Goal: Information Seeking & Learning: Learn about a topic

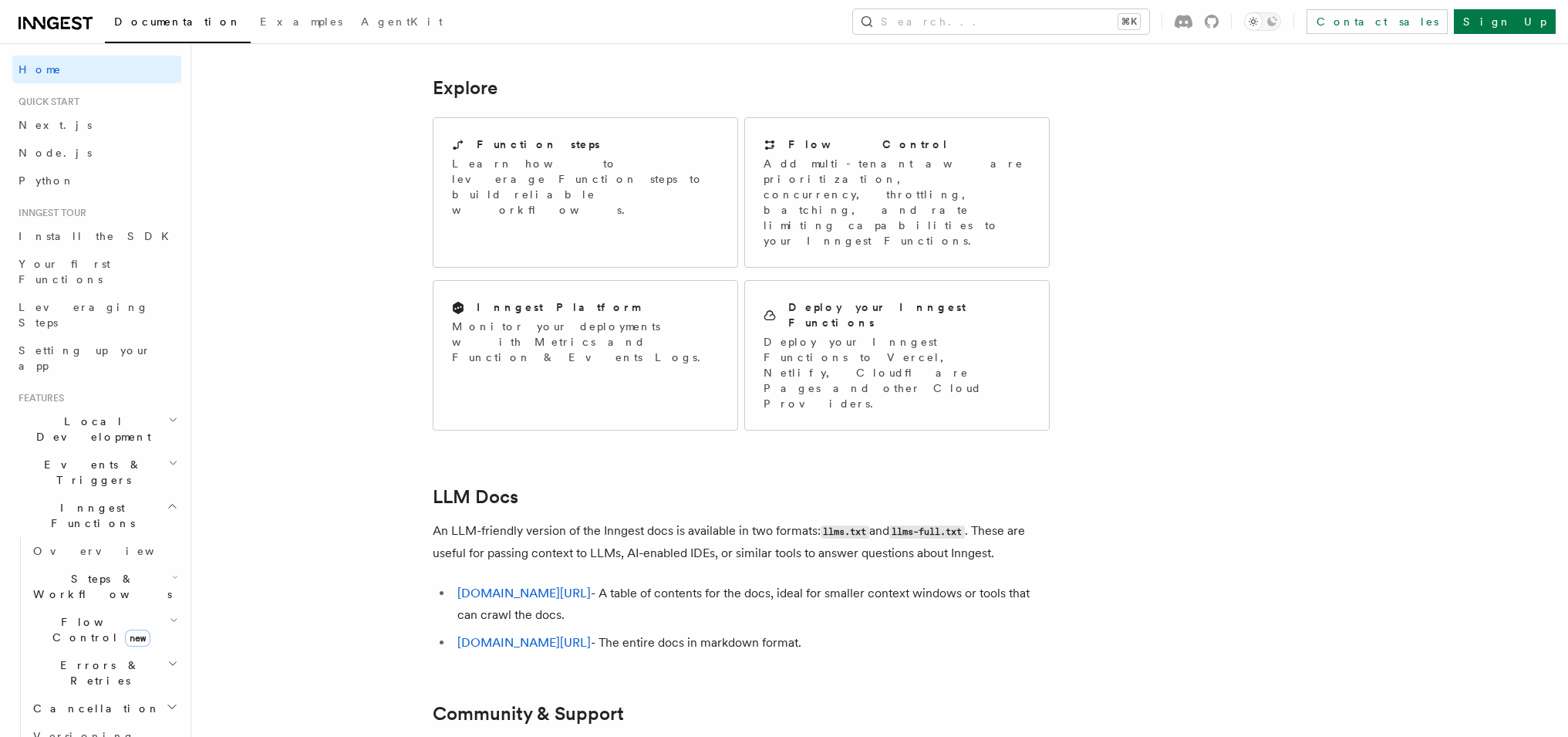
scroll to position [1233, 0]
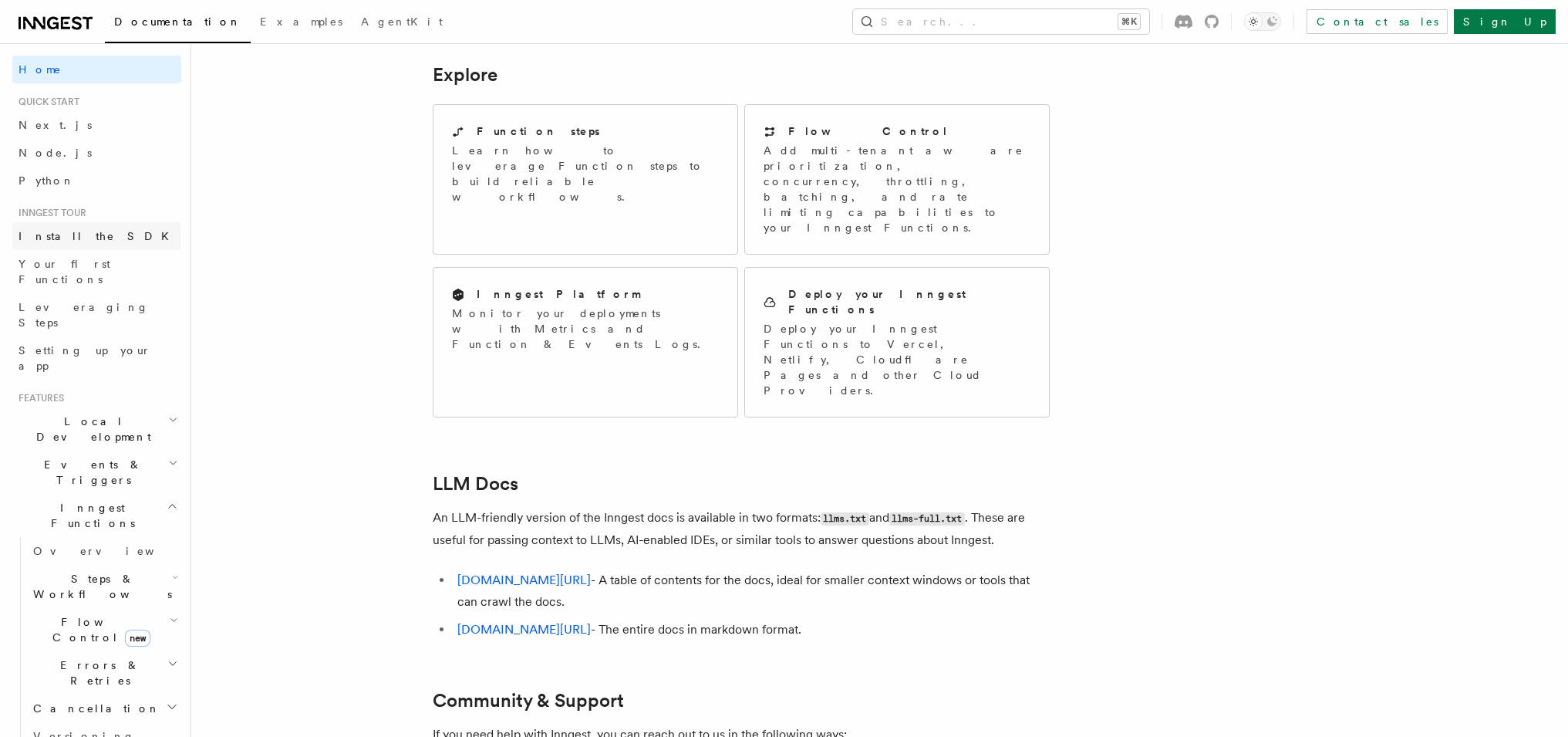
click at [27, 228] on link "Install the SDK" at bounding box center [96, 236] width 169 height 27
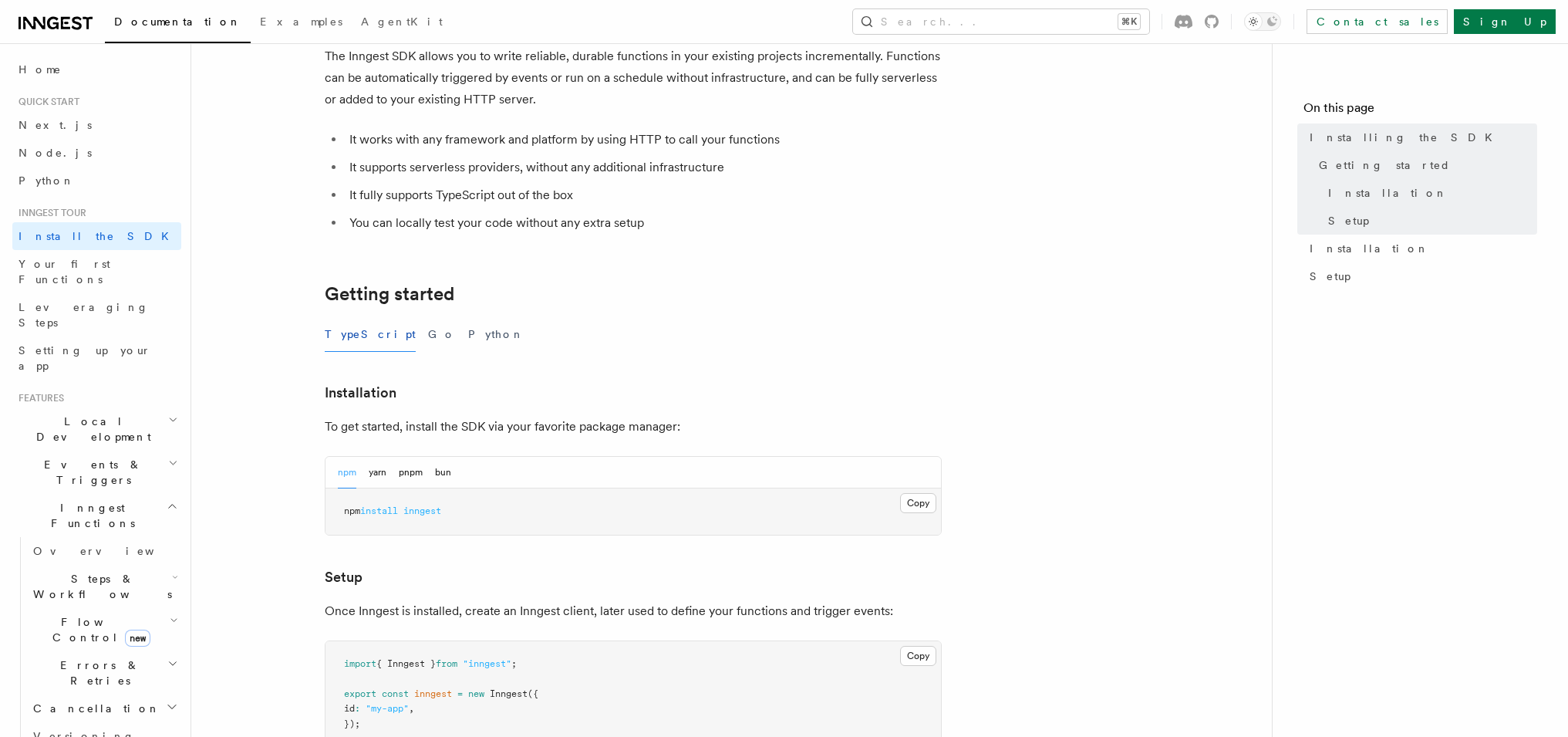
scroll to position [115, 0]
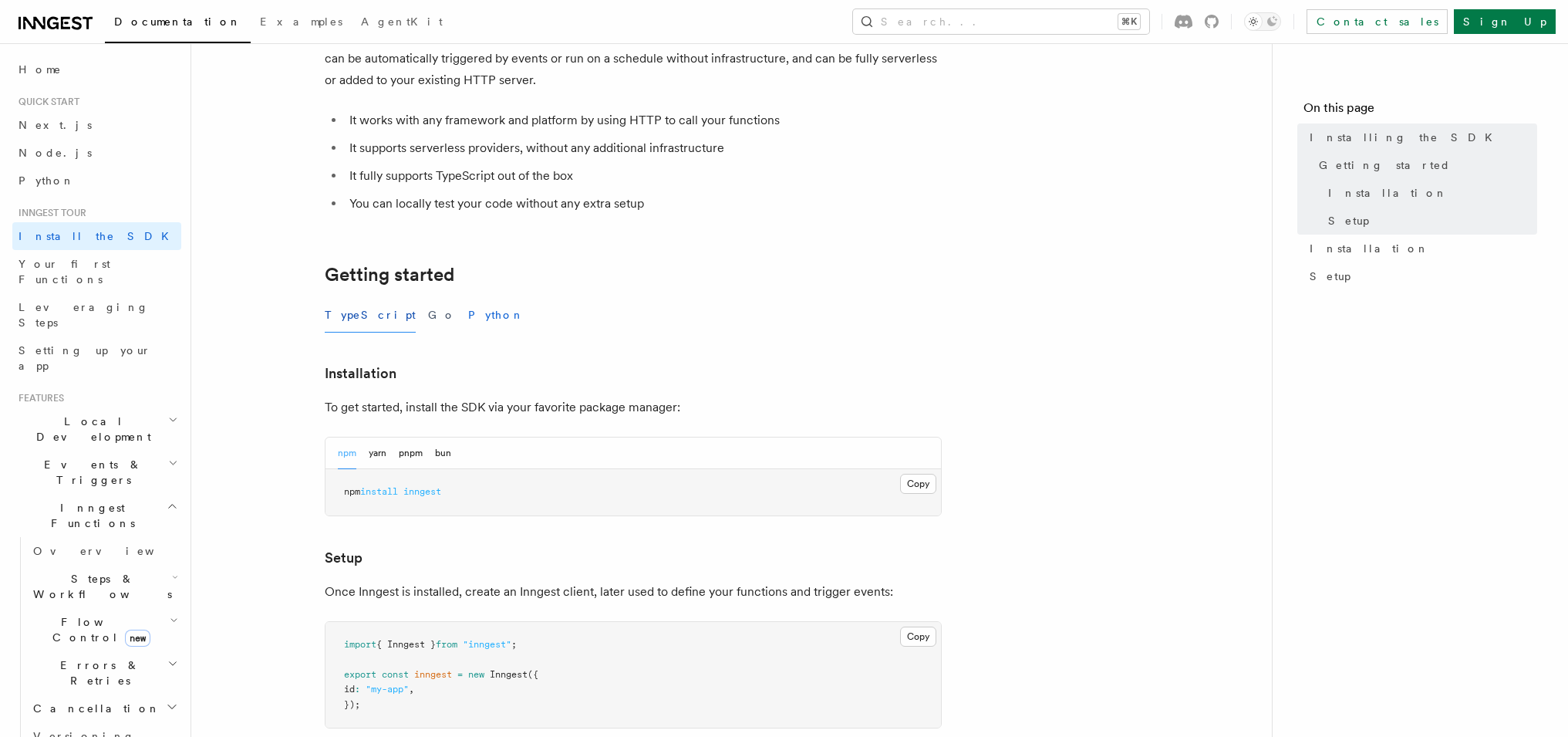
click at [468, 314] on button "Python" at bounding box center [497, 315] width 57 height 35
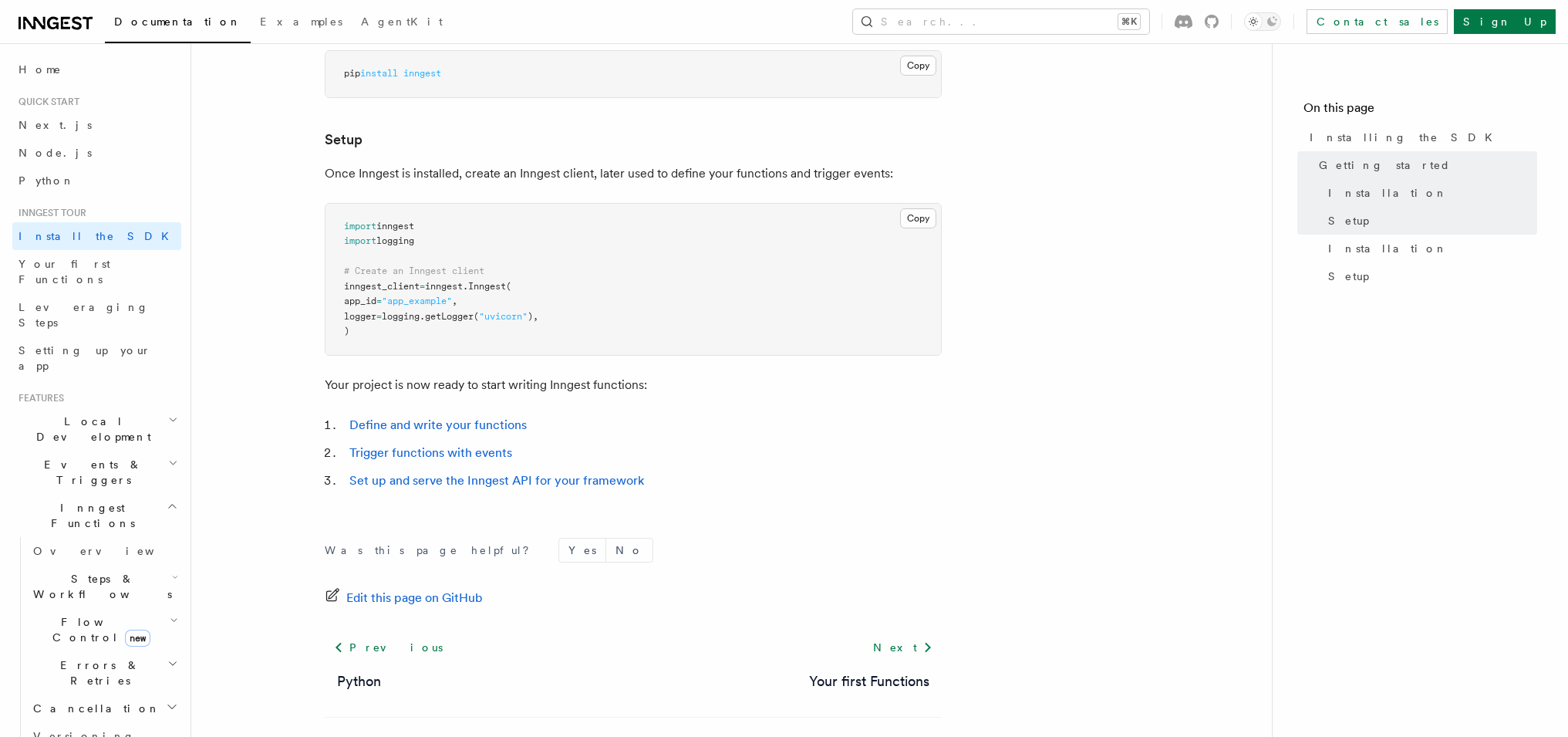
scroll to position [561, 0]
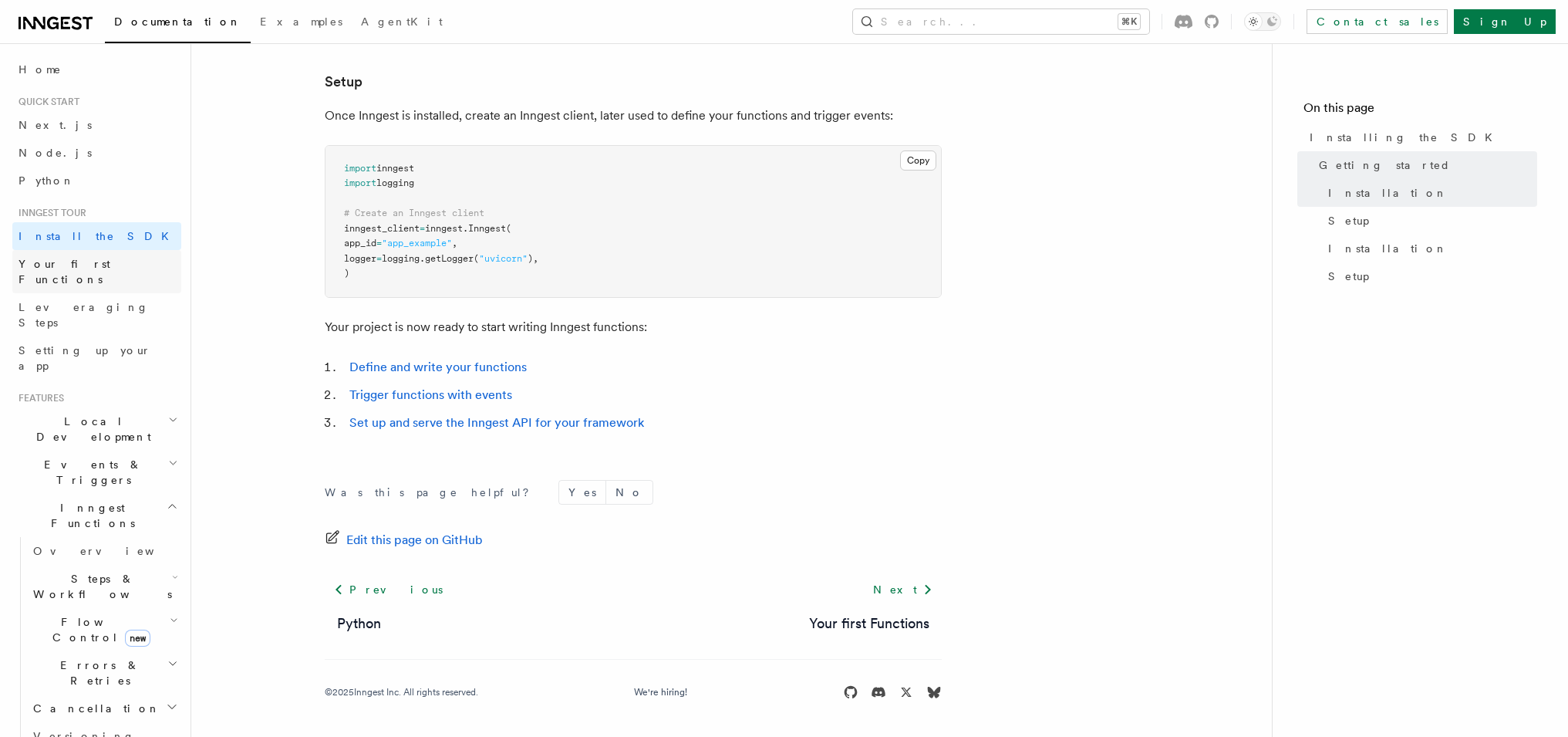
click at [34, 266] on span "Your first Functions" at bounding box center [64, 271] width 92 height 27
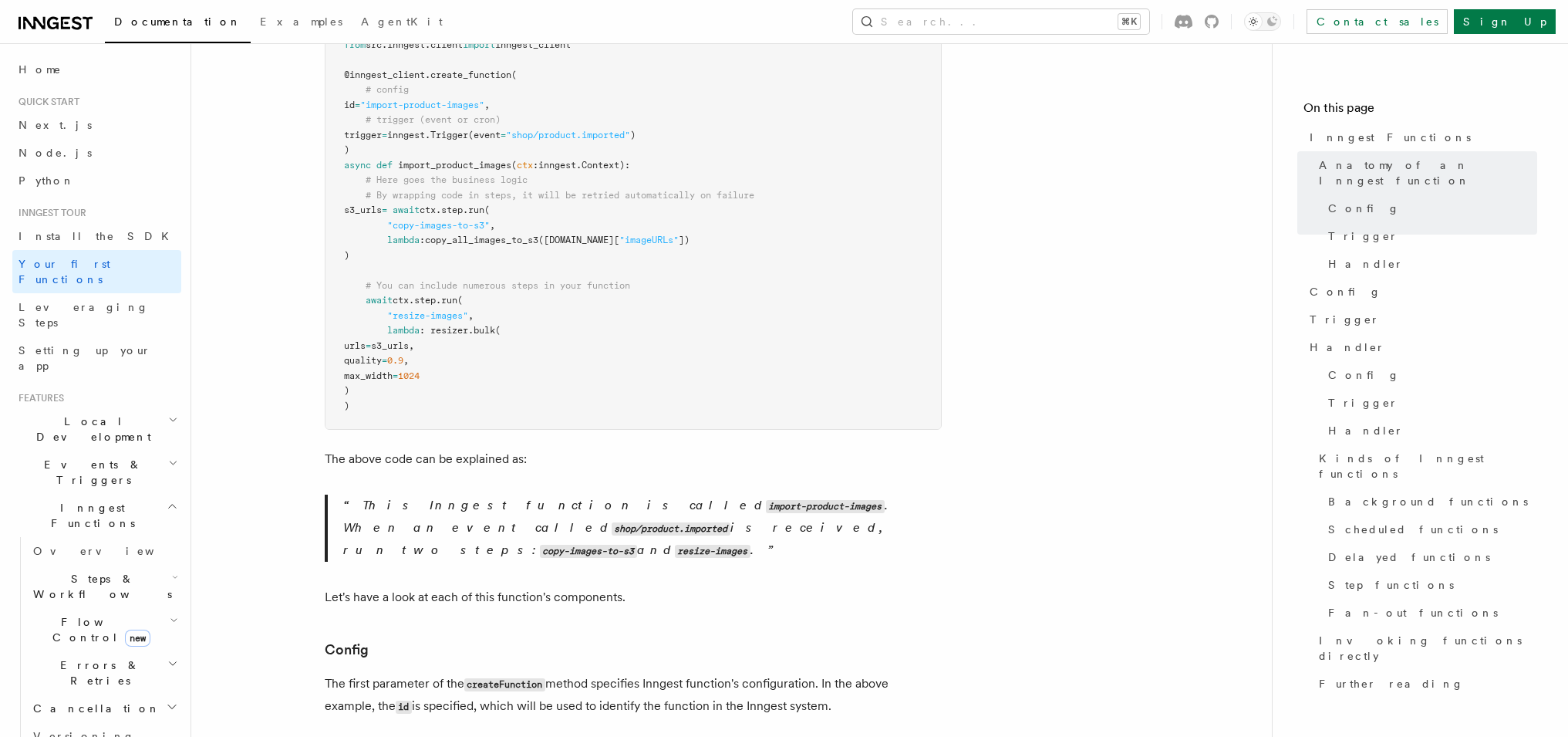
scroll to position [464, 0]
click at [668, 275] on pre "import inngest from src . inngest . client import inngest_client @inngest_clien…" at bounding box center [633, 214] width 616 height 422
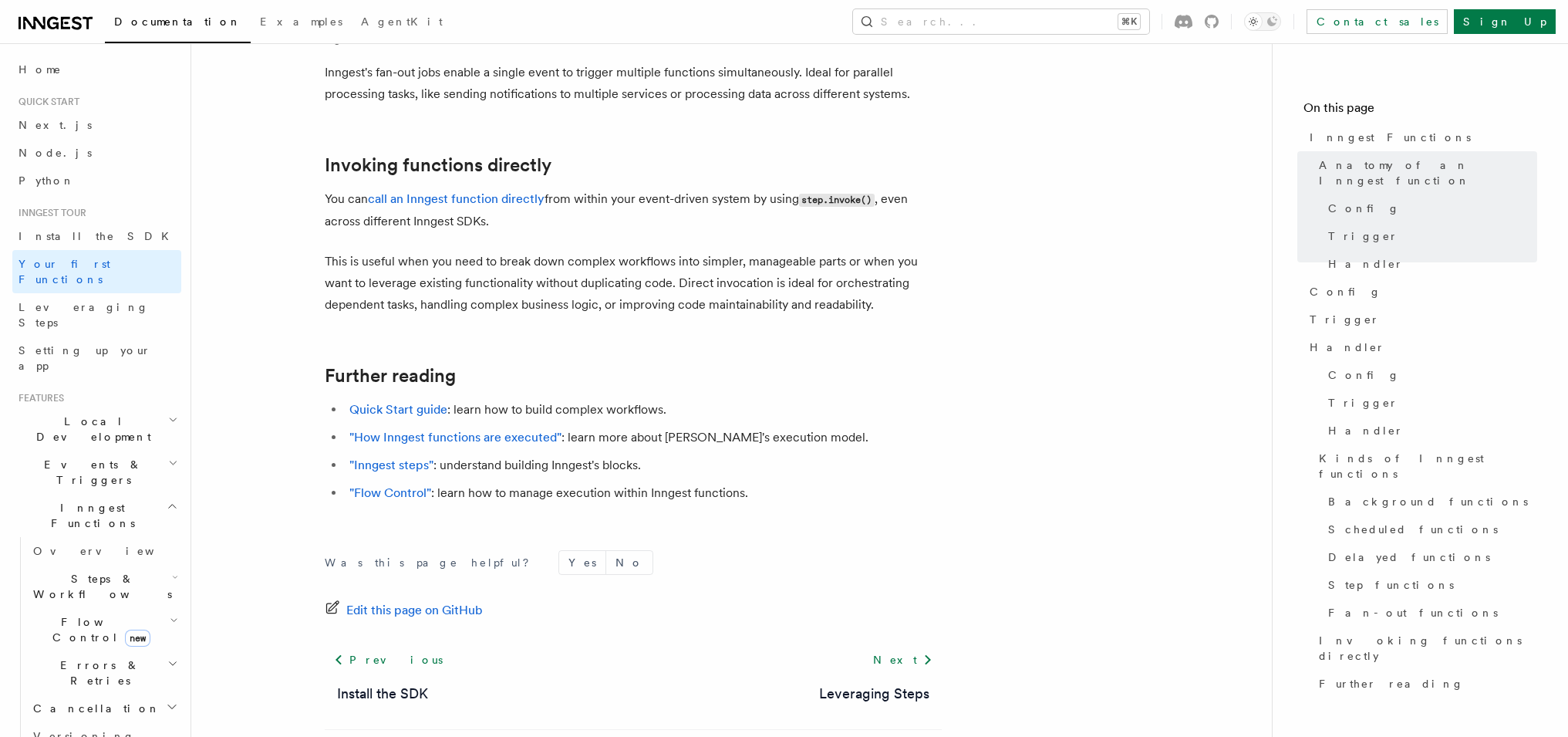
scroll to position [3140, 0]
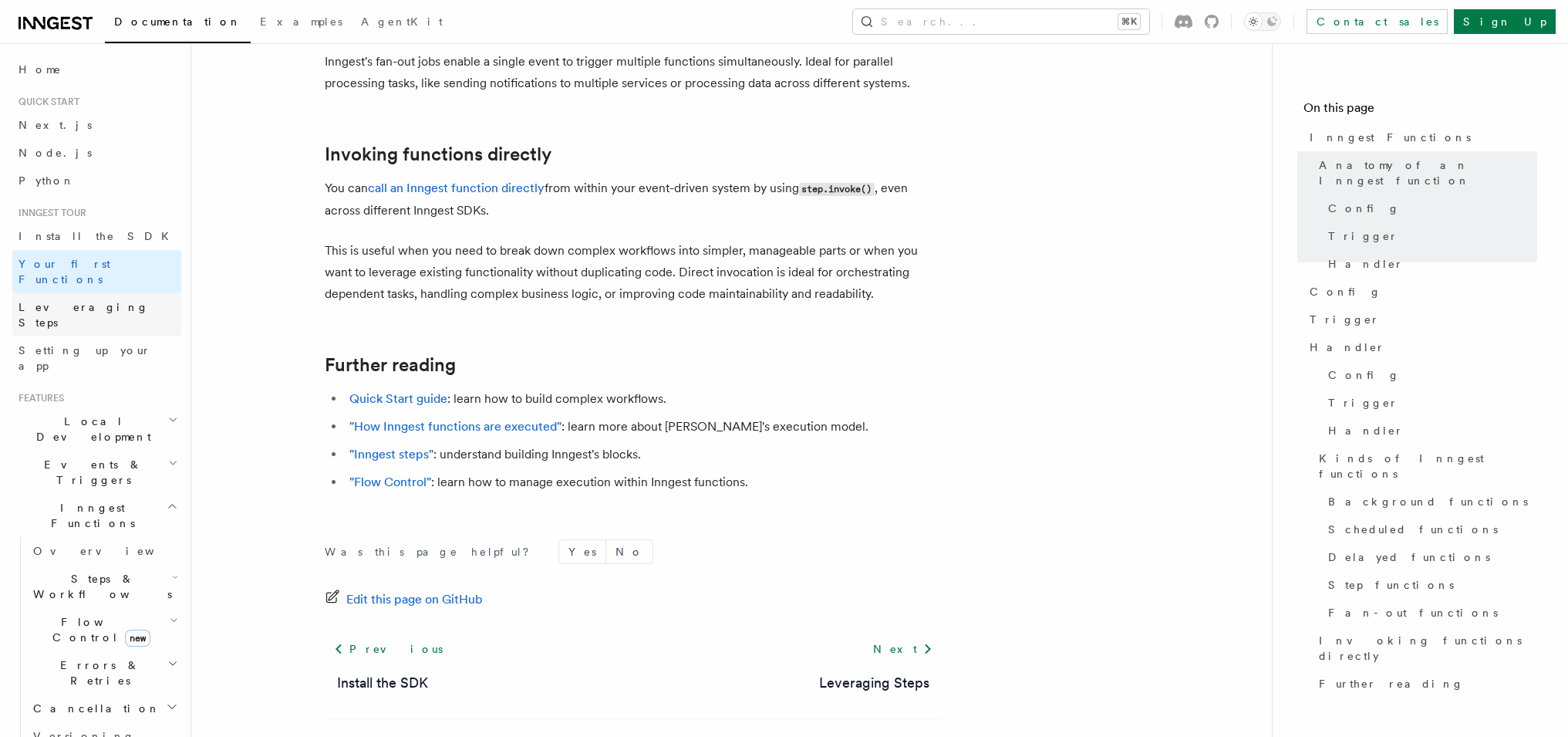
click at [73, 301] on span "Leveraging Steps" at bounding box center [84, 314] width 131 height 27
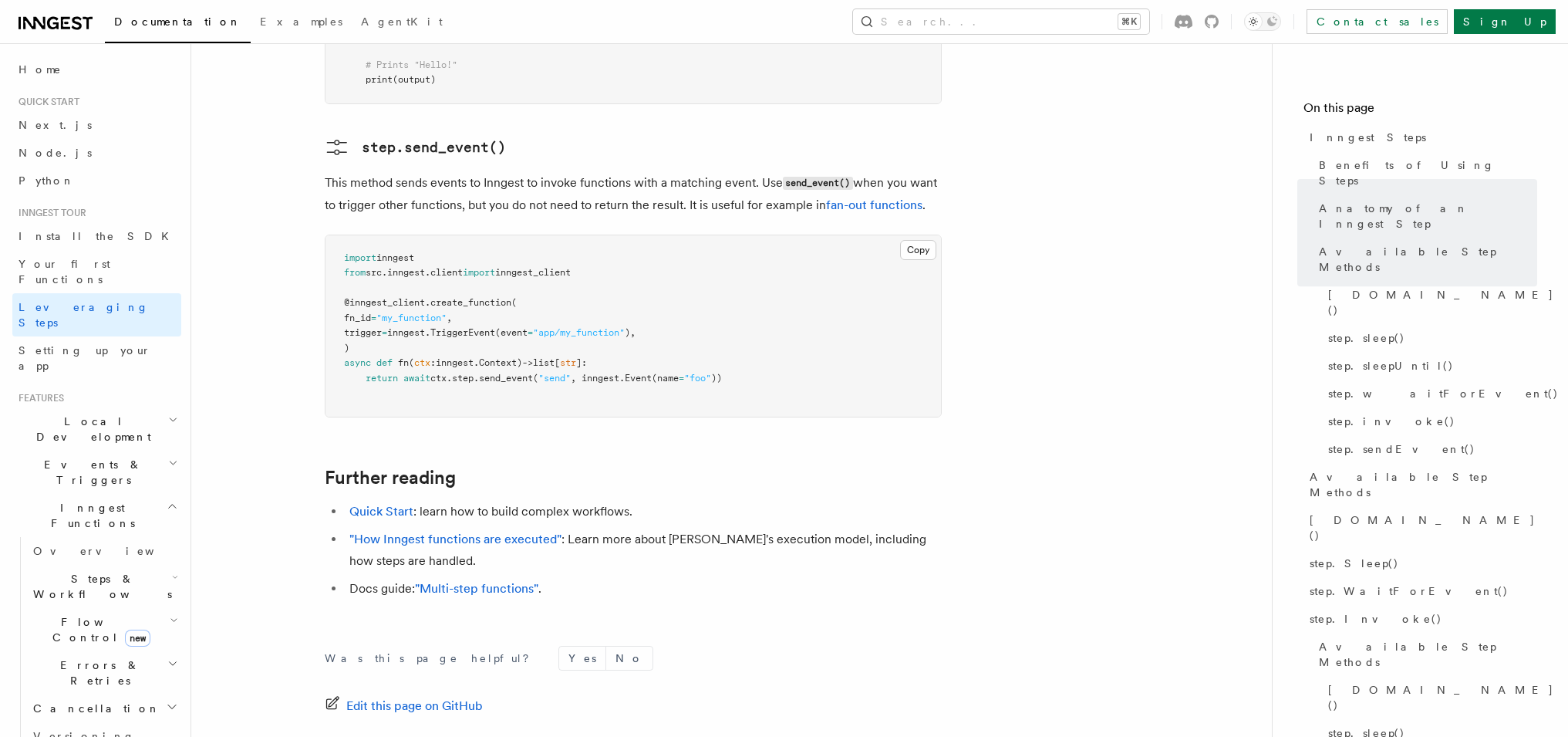
scroll to position [3511, 0]
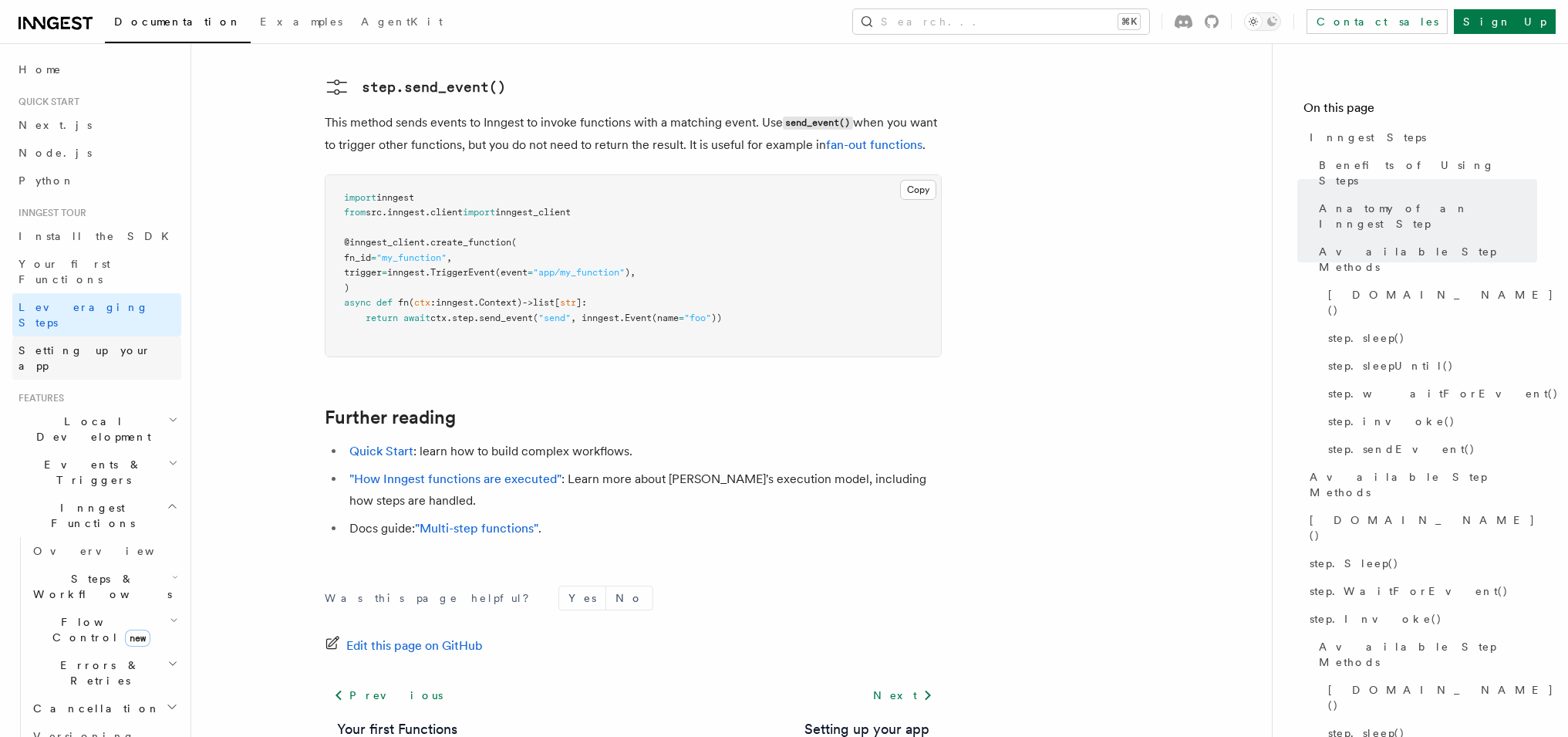
click at [98, 342] on span "Setting up your app" at bounding box center [100, 358] width 163 height 31
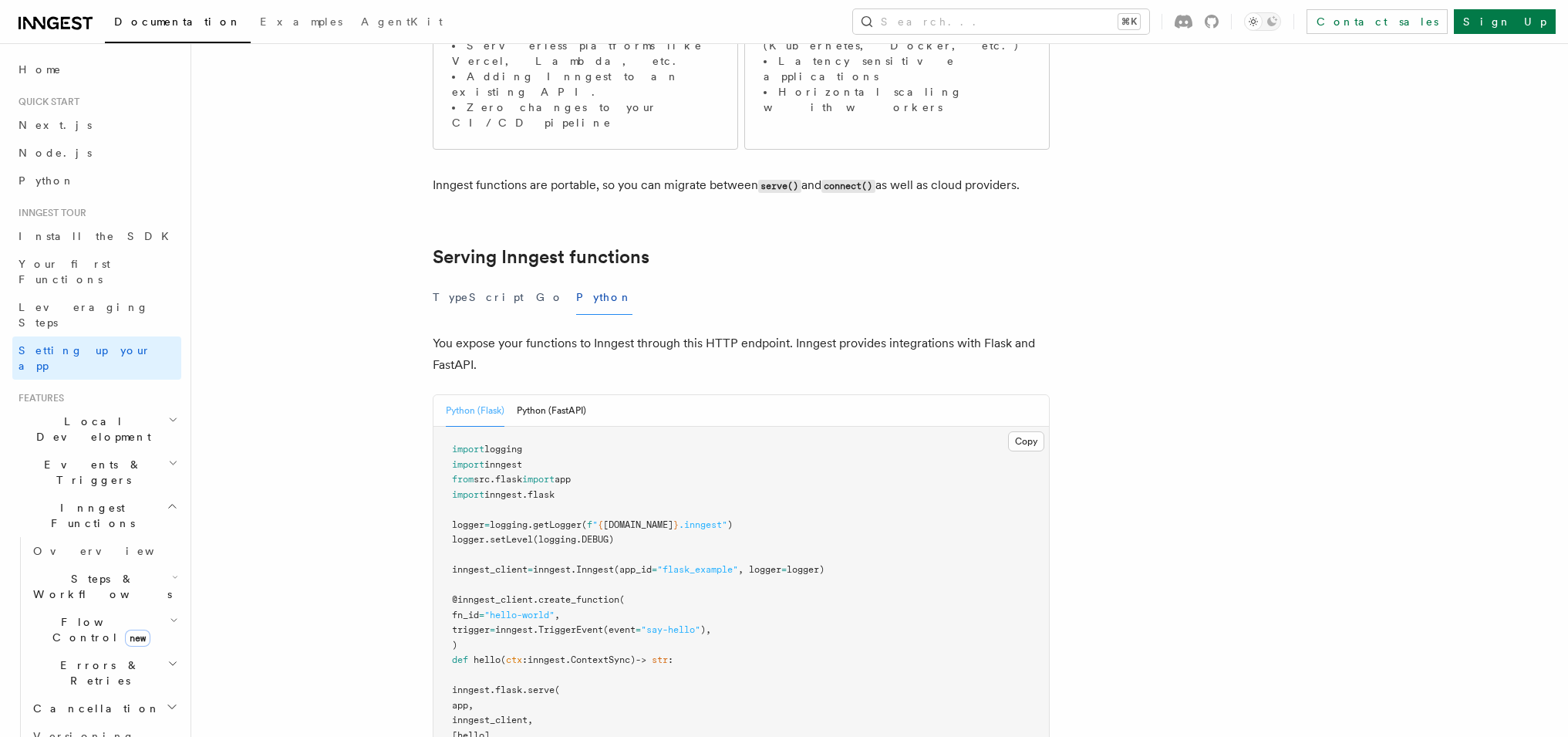
scroll to position [363, 0]
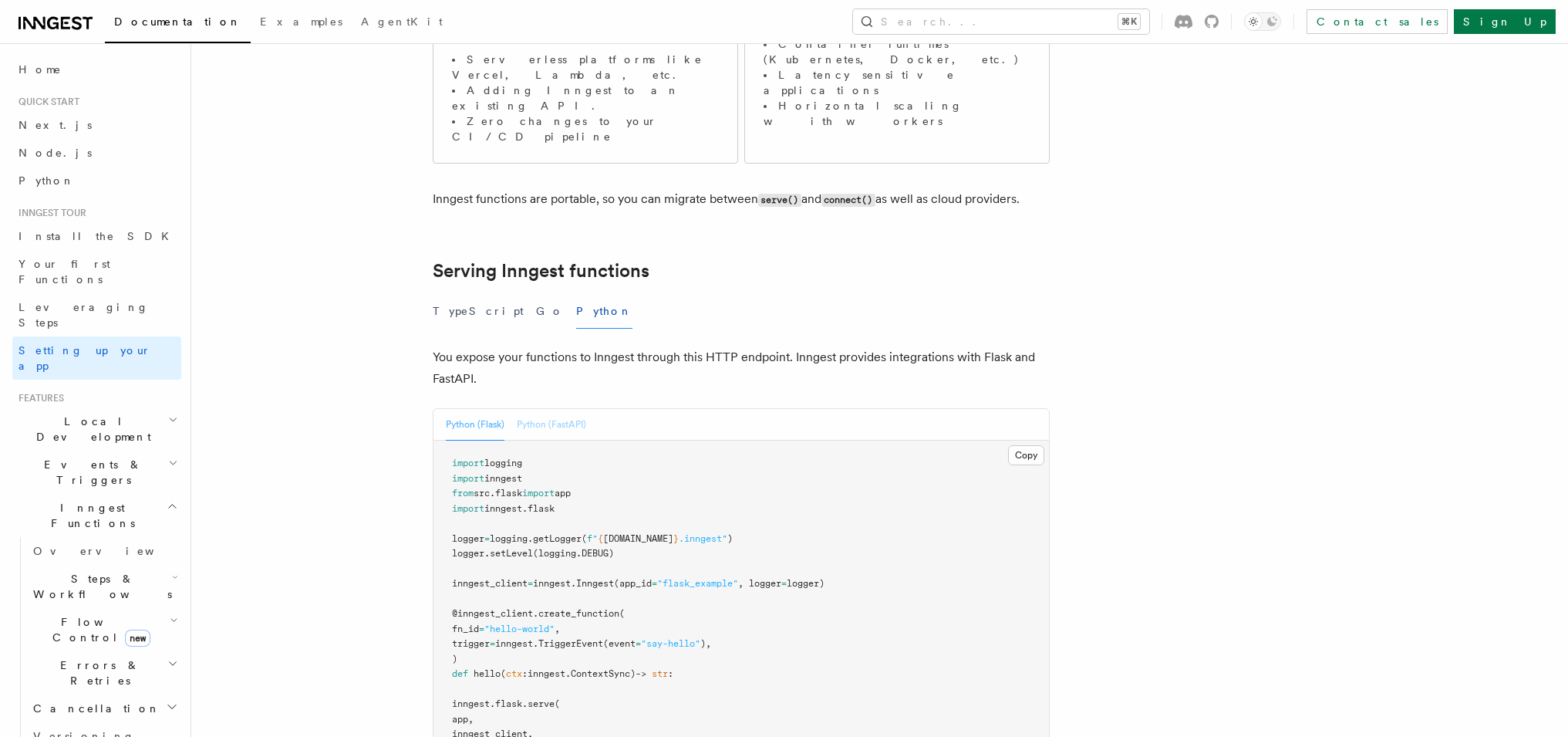
click at [533, 409] on button "Python (FastAPI)" at bounding box center [551, 424] width 69 height 31
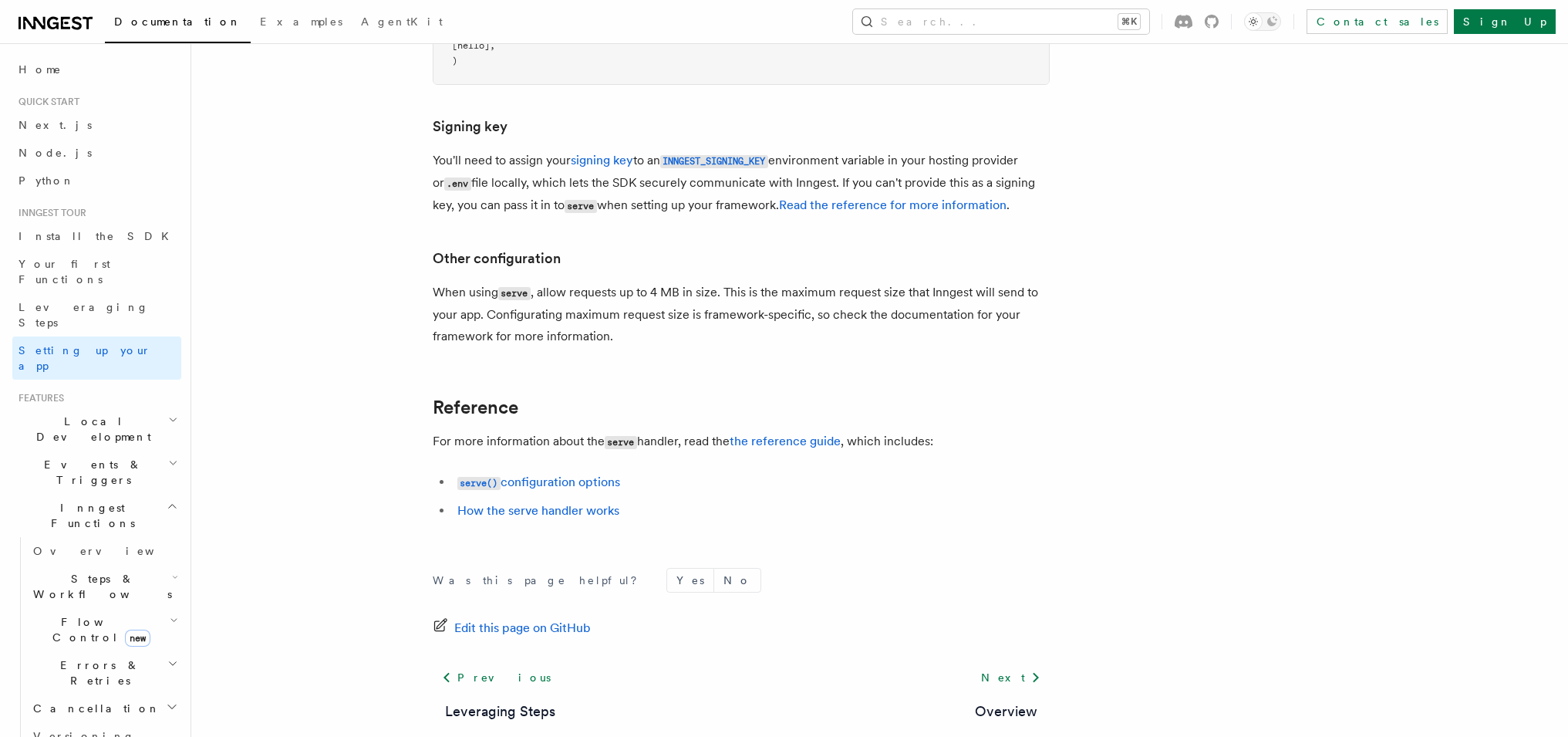
scroll to position [1119, 0]
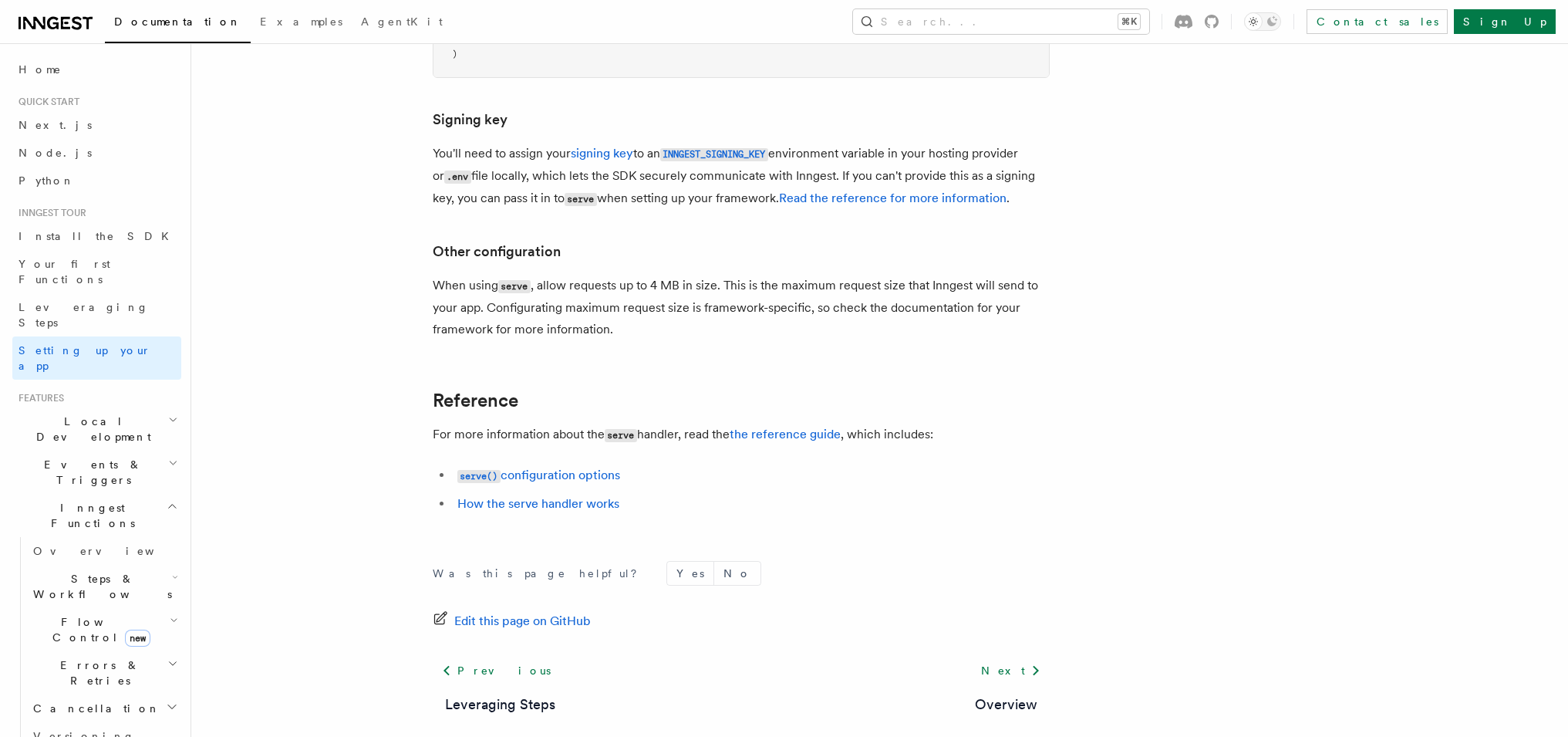
click at [72, 413] on span "Local Development" at bounding box center [90, 429] width 156 height 31
click at [83, 450] on link "Overview" at bounding box center [104, 464] width 154 height 27
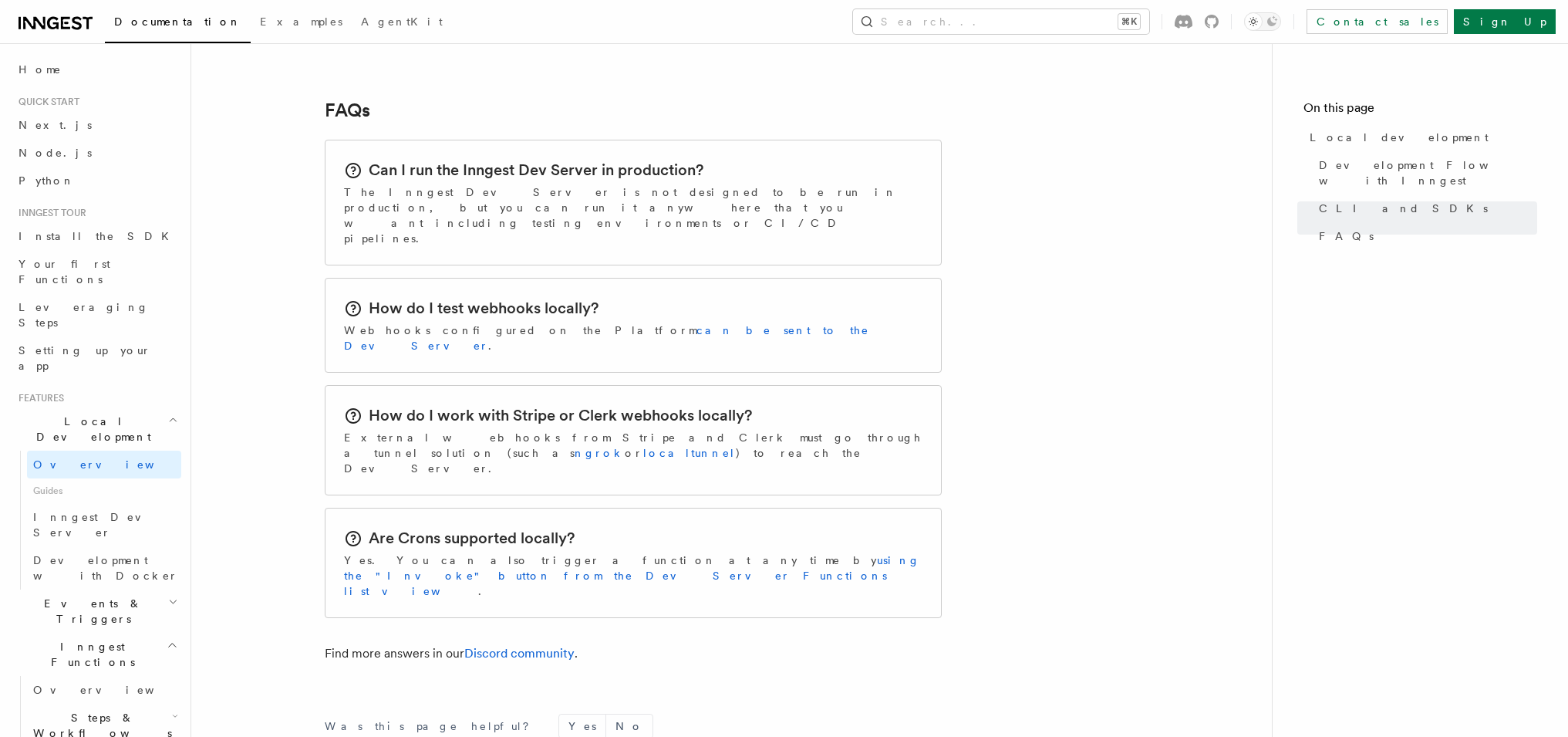
scroll to position [2366, 0]
click at [607, 321] on link "can be sent to the Dev Server" at bounding box center [607, 334] width 526 height 27
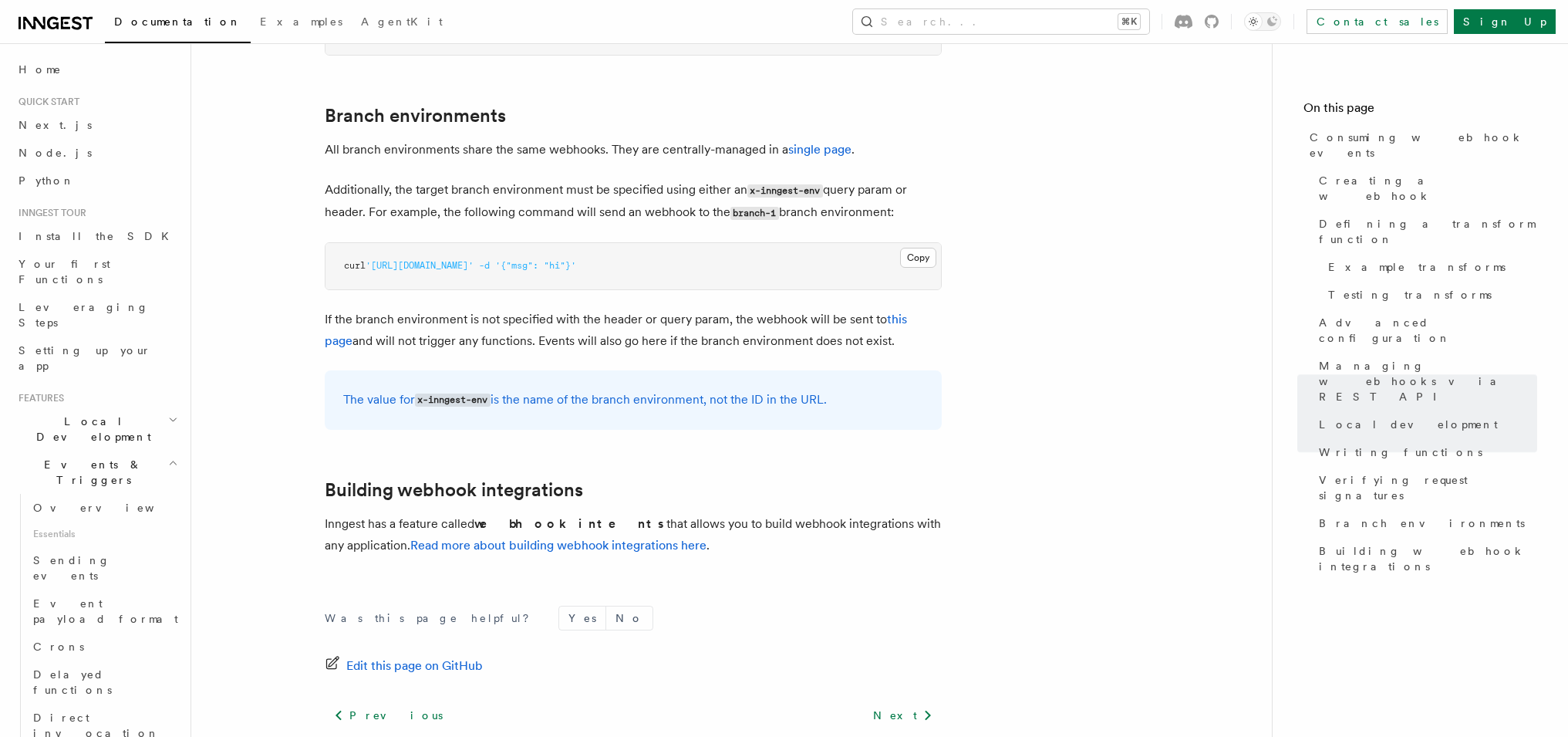
scroll to position [5187, 0]
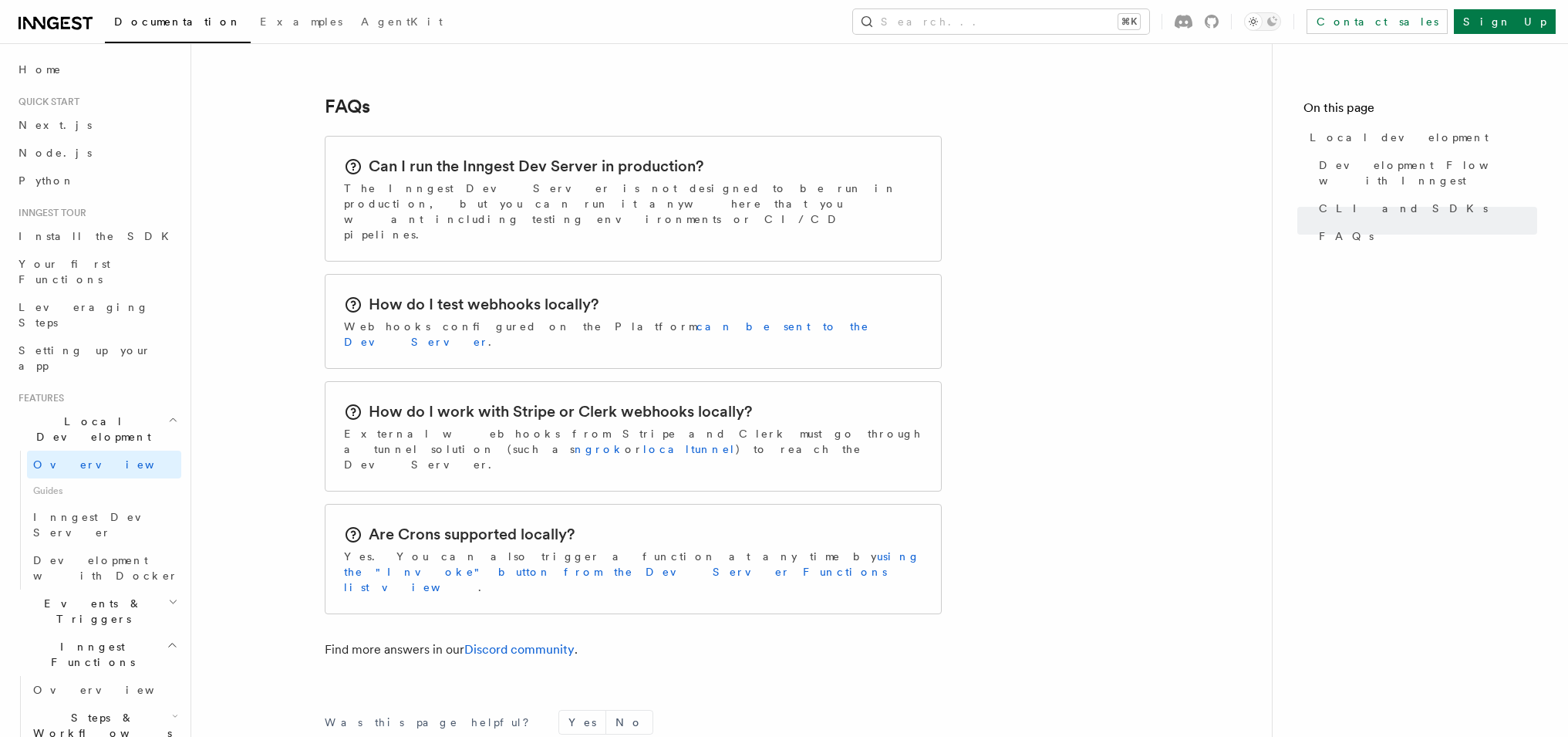
scroll to position [2430, 0]
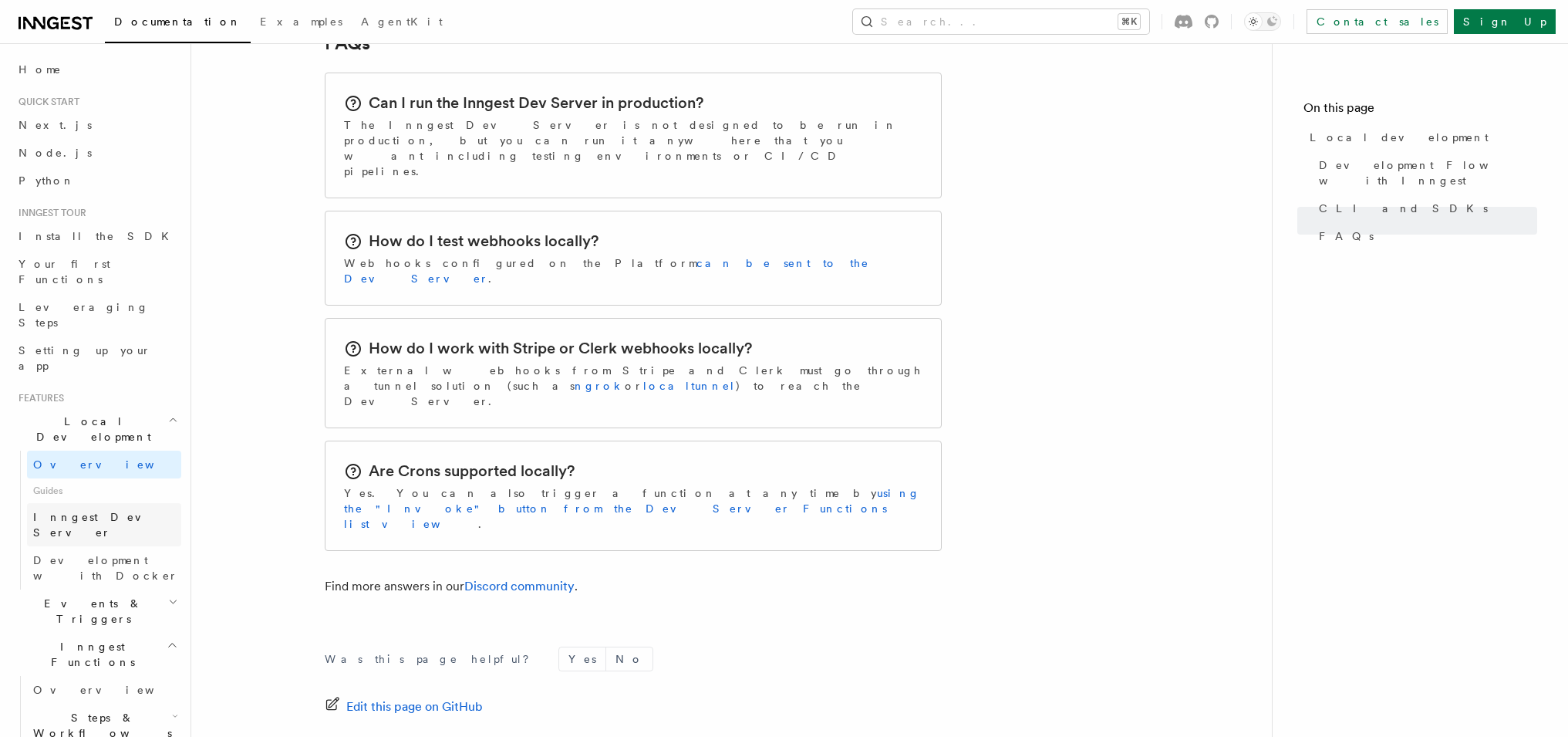
click at [57, 511] on span "Inngest Dev Server" at bounding box center [98, 524] width 131 height 27
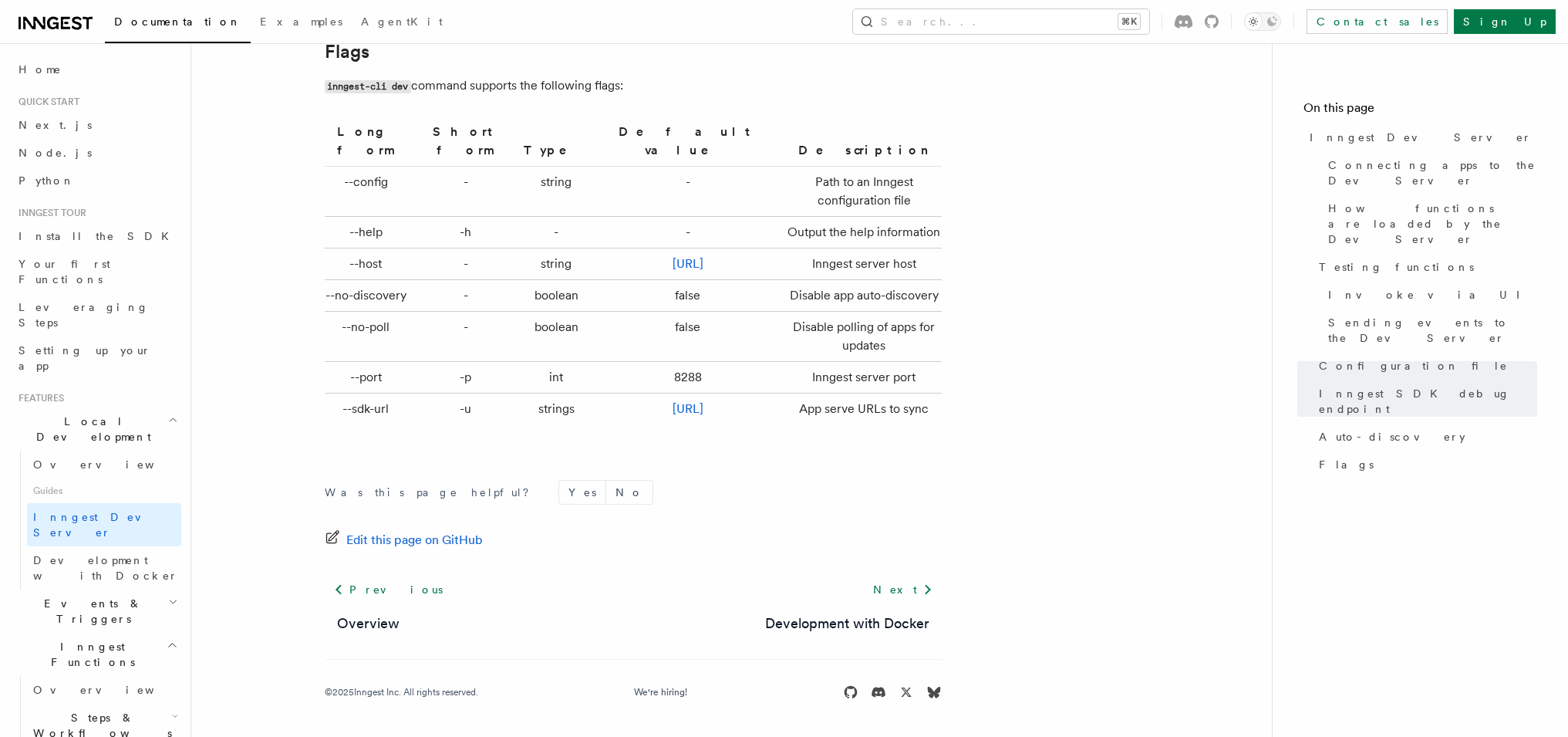
scroll to position [5118, 0]
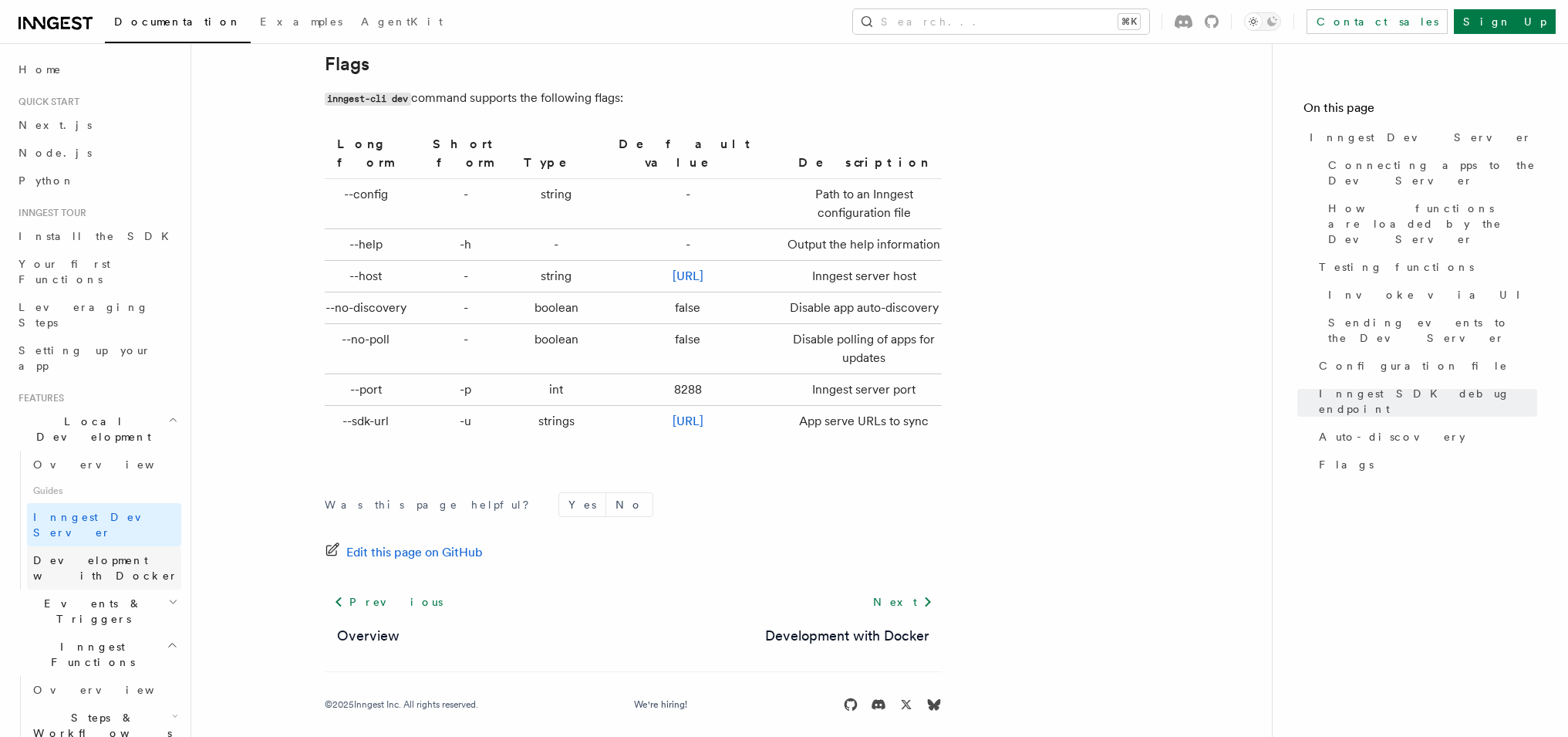
click at [113, 554] on span "Development with Docker" at bounding box center [105, 568] width 145 height 27
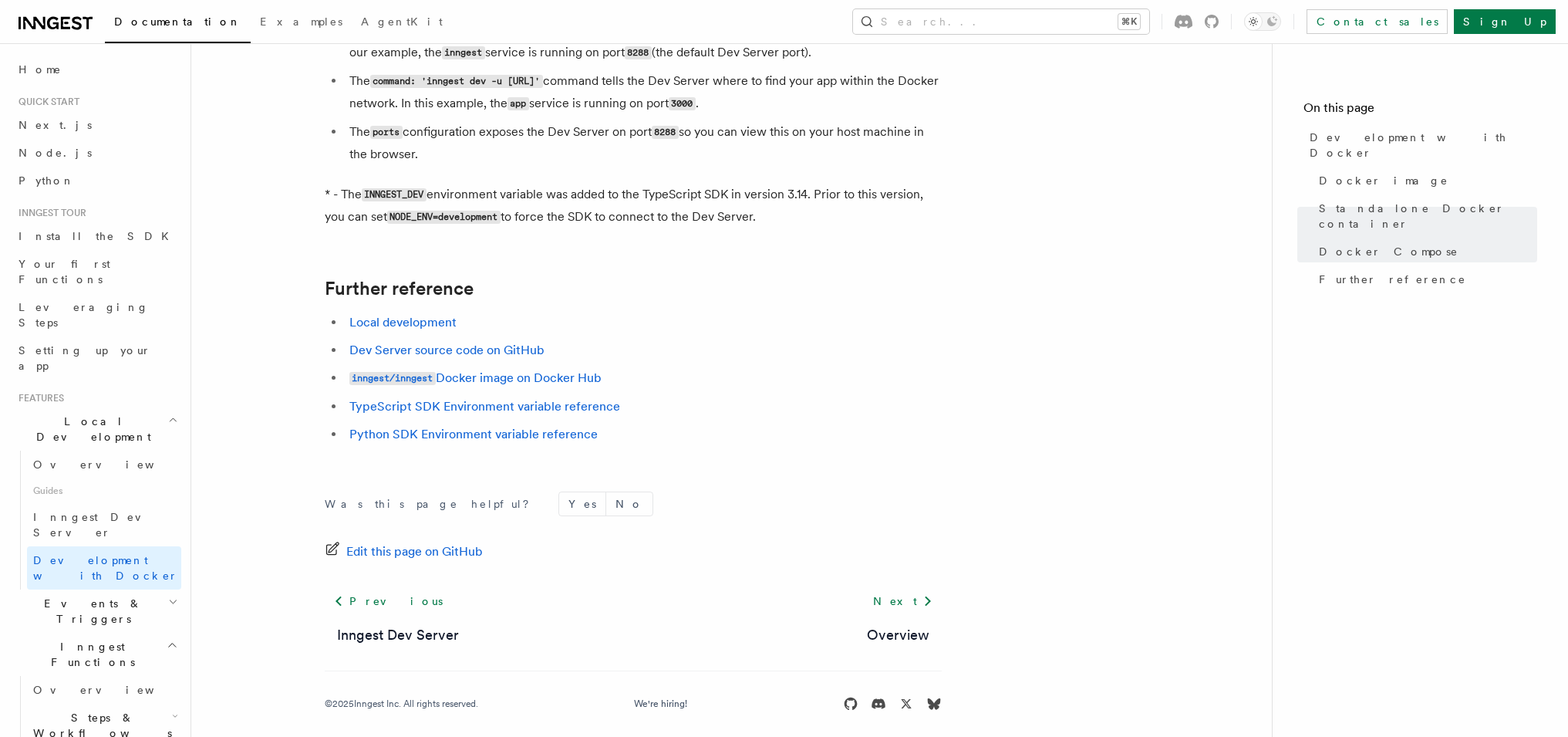
scroll to position [1535, 0]
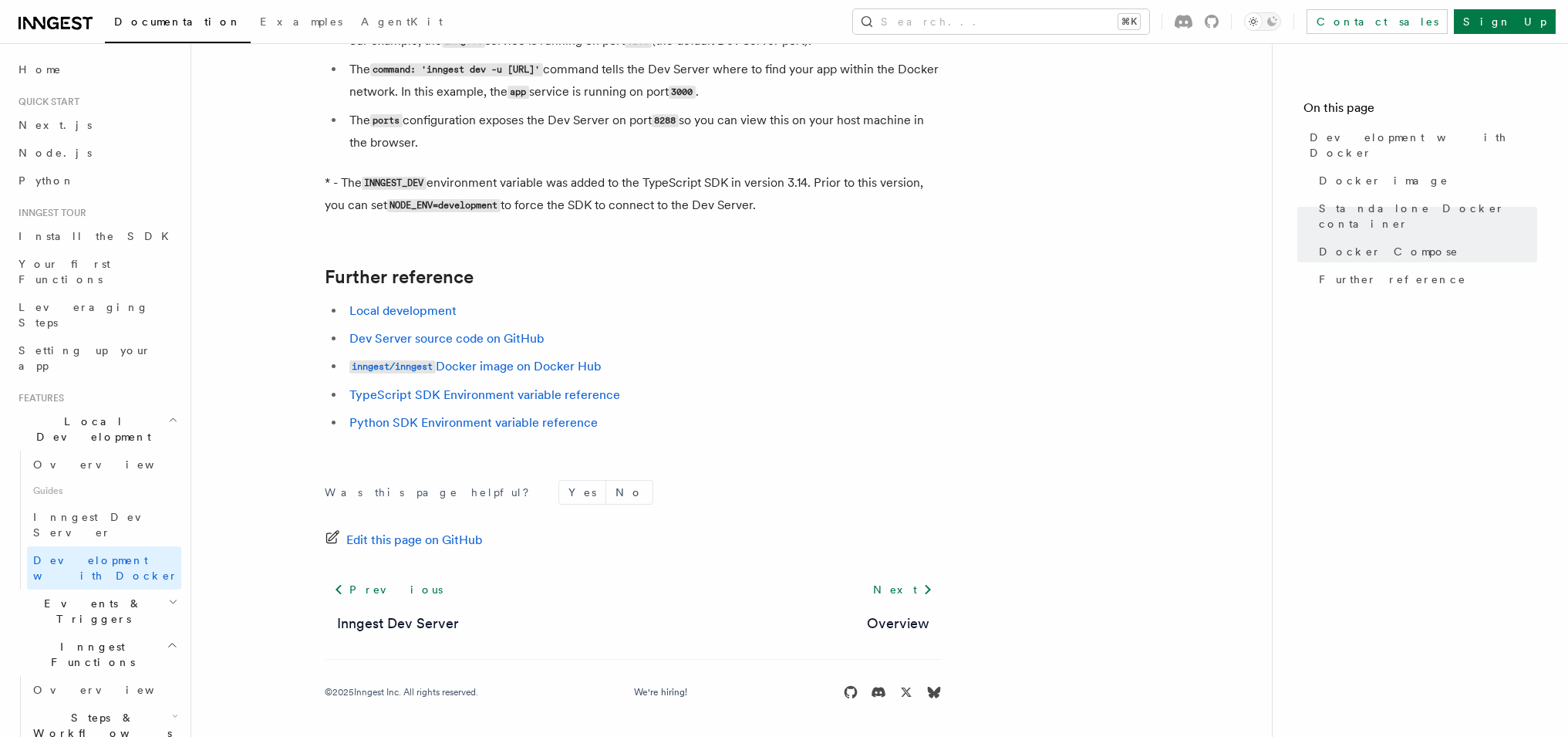
click at [37, 589] on h2 "Events & Triggers" at bounding box center [96, 611] width 169 height 44
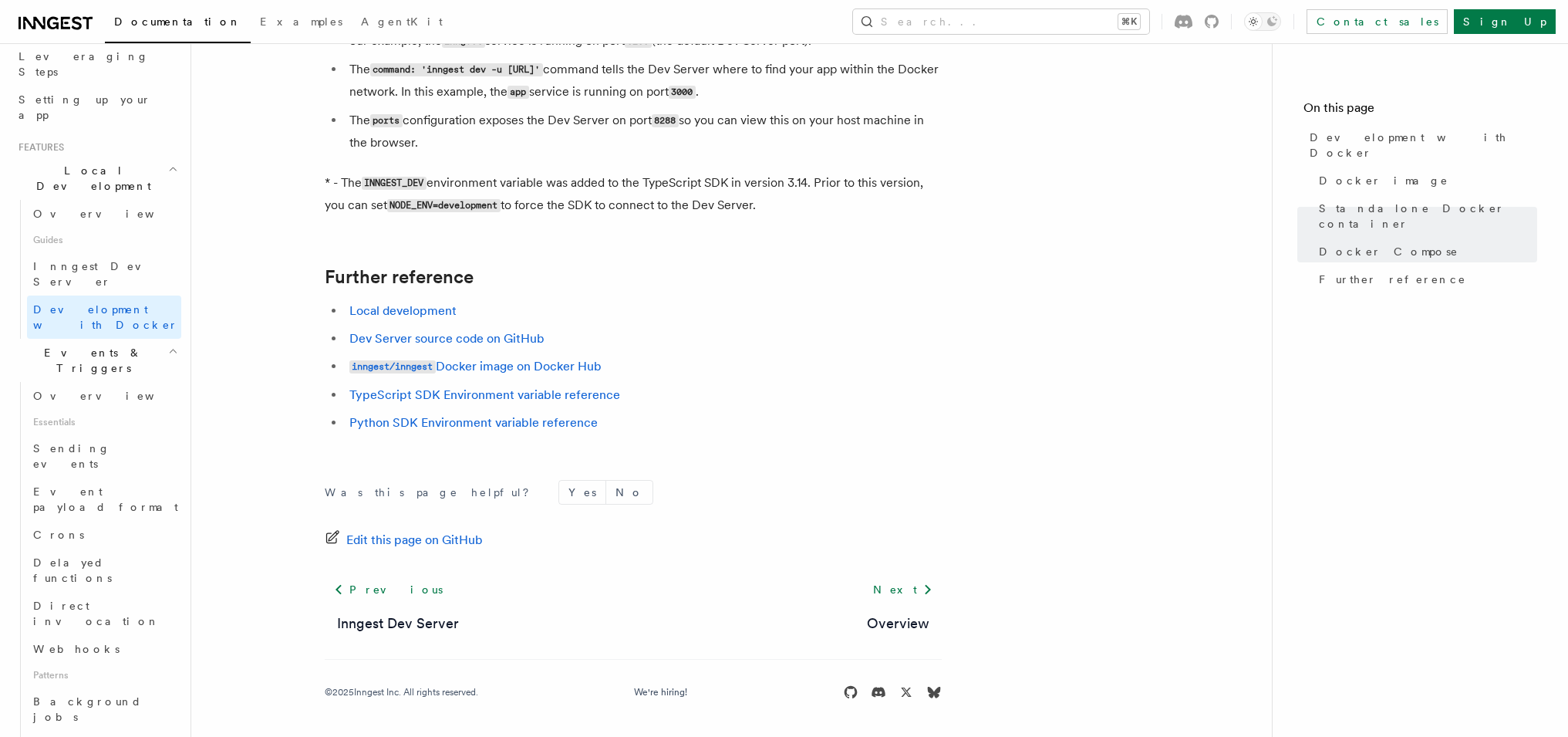
scroll to position [243, 0]
click at [74, 397] on span "Overview" at bounding box center [113, 403] width 159 height 12
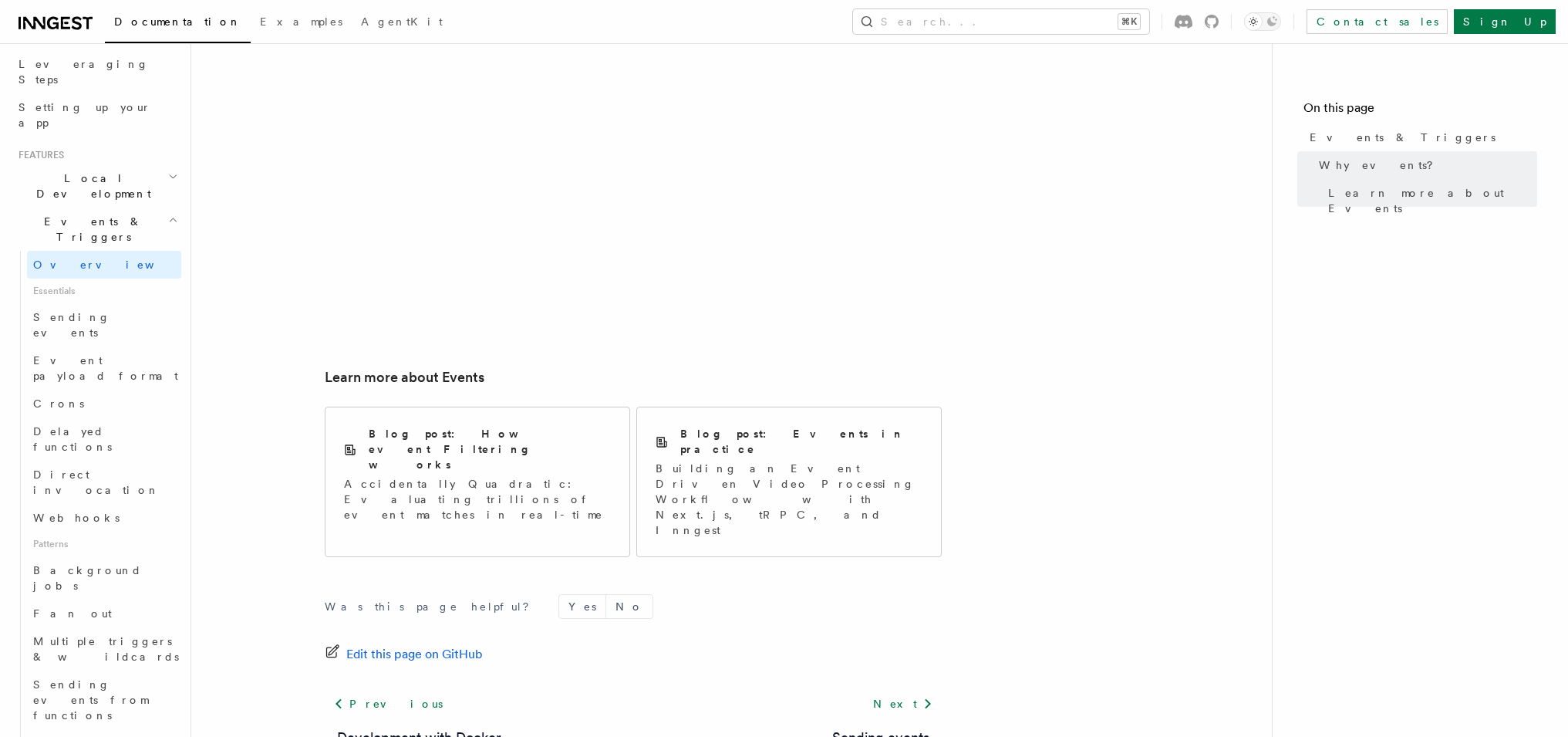
scroll to position [935, 0]
click at [63, 311] on span "Sending events" at bounding box center [72, 325] width 78 height 27
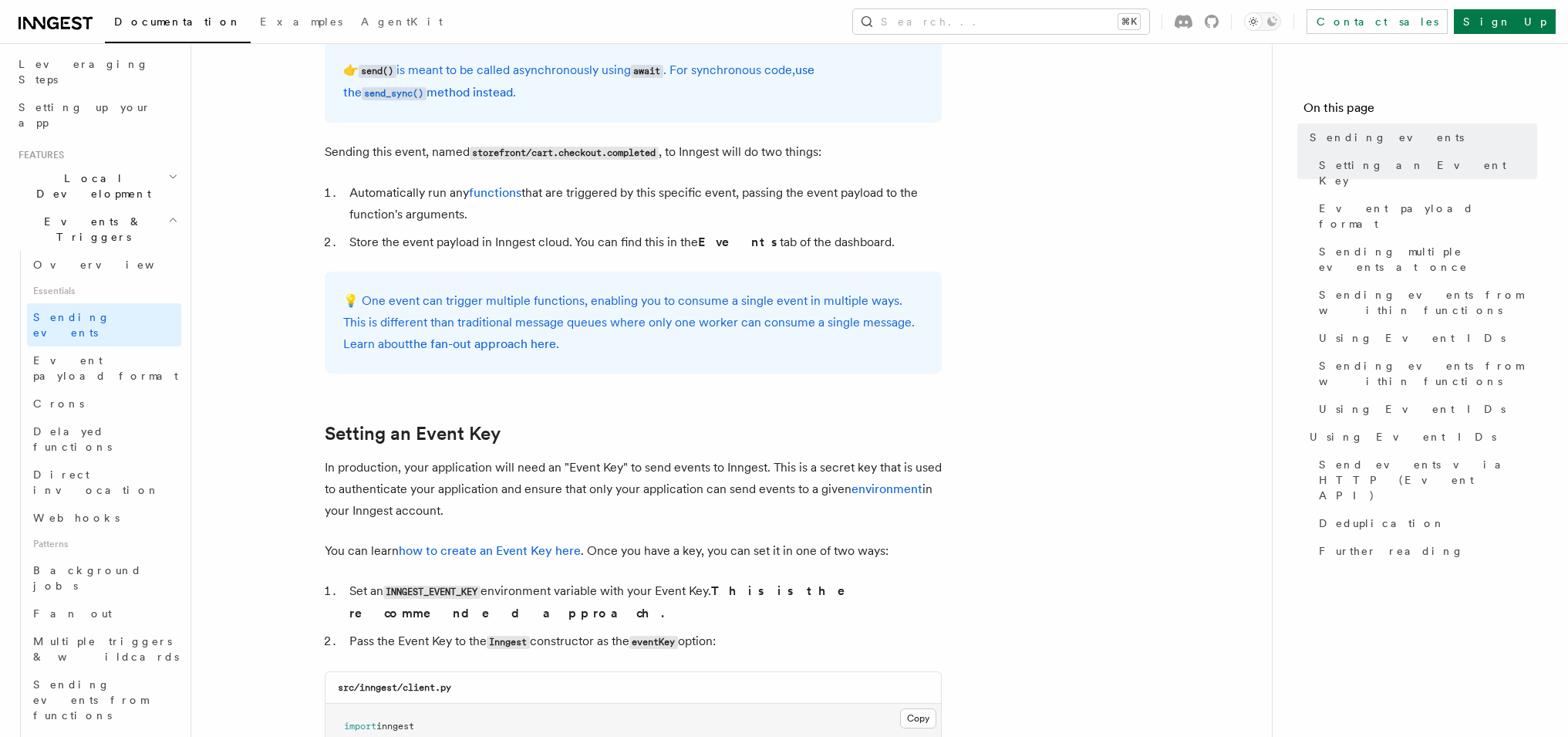
scroll to position [817, 0]
